Goal: Find specific page/section: Find specific page/section

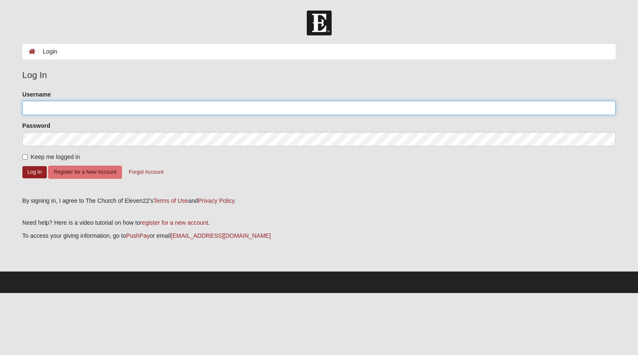
type input "TxDeuce"
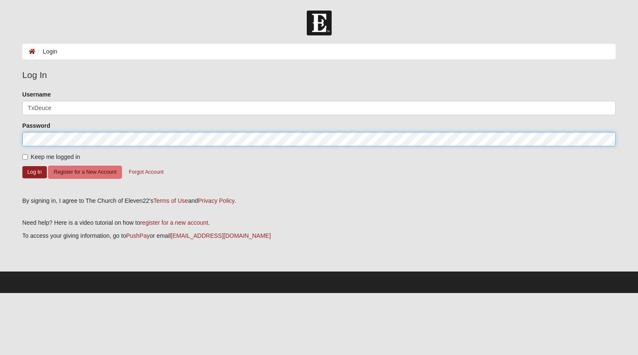
click at [34, 172] on button "Log In" at bounding box center [34, 172] width 24 height 12
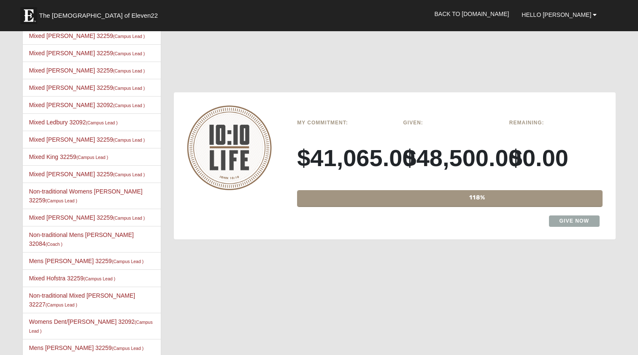
scroll to position [879, 0]
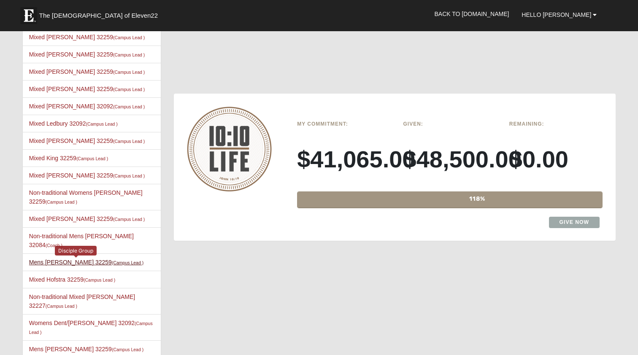
click at [51, 259] on link "Mens Contreras 32259 (Campus Lead )" at bounding box center [86, 262] width 114 height 7
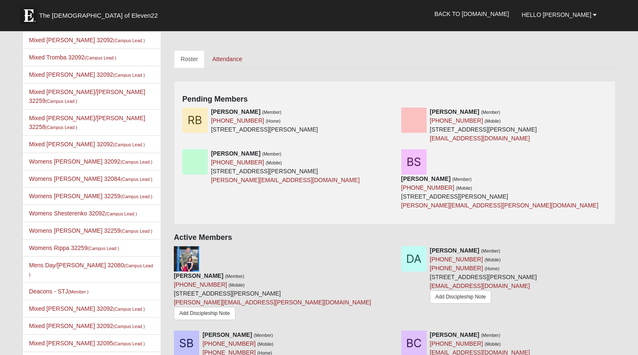
scroll to position [342, 0]
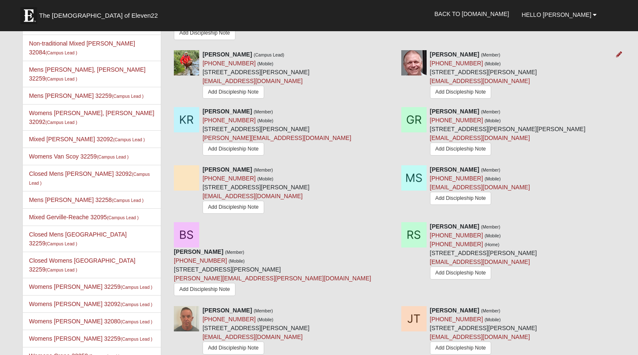
scroll to position [1059, 0]
